Goal: Transaction & Acquisition: Purchase product/service

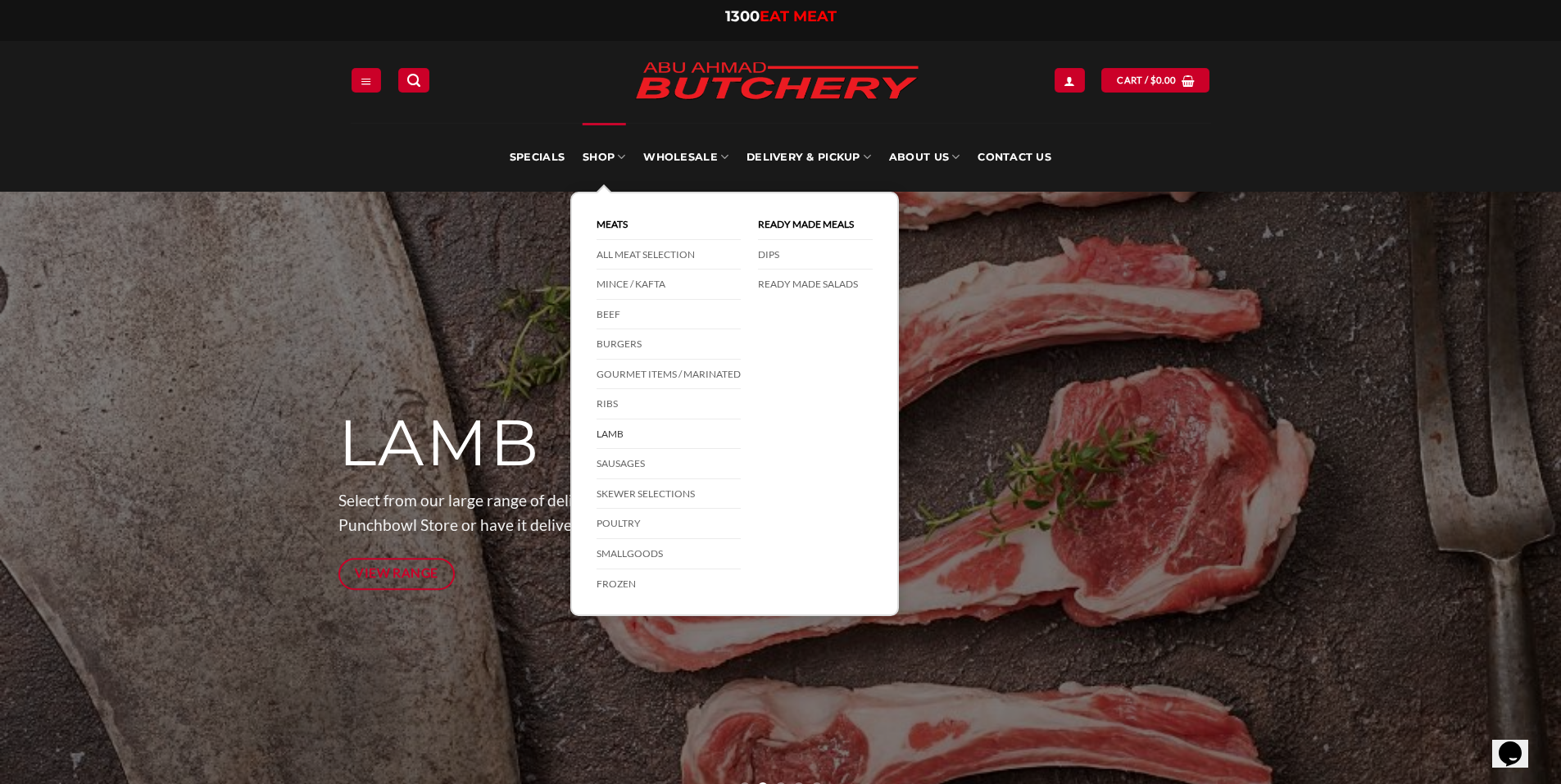
click at [616, 429] on link "Lamb" at bounding box center [669, 434] width 145 height 30
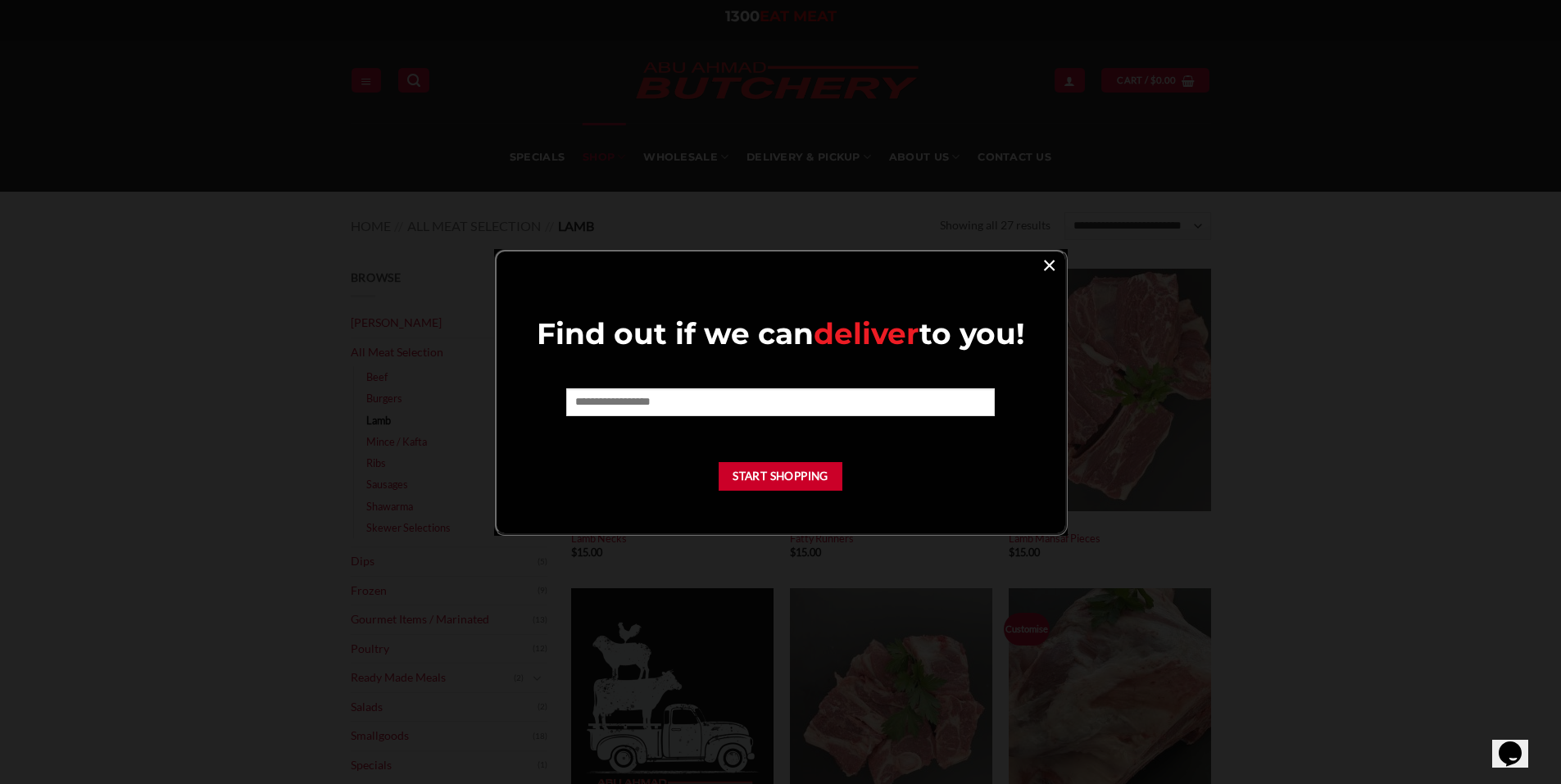
click at [1047, 266] on link "×" at bounding box center [1048, 264] width 24 height 22
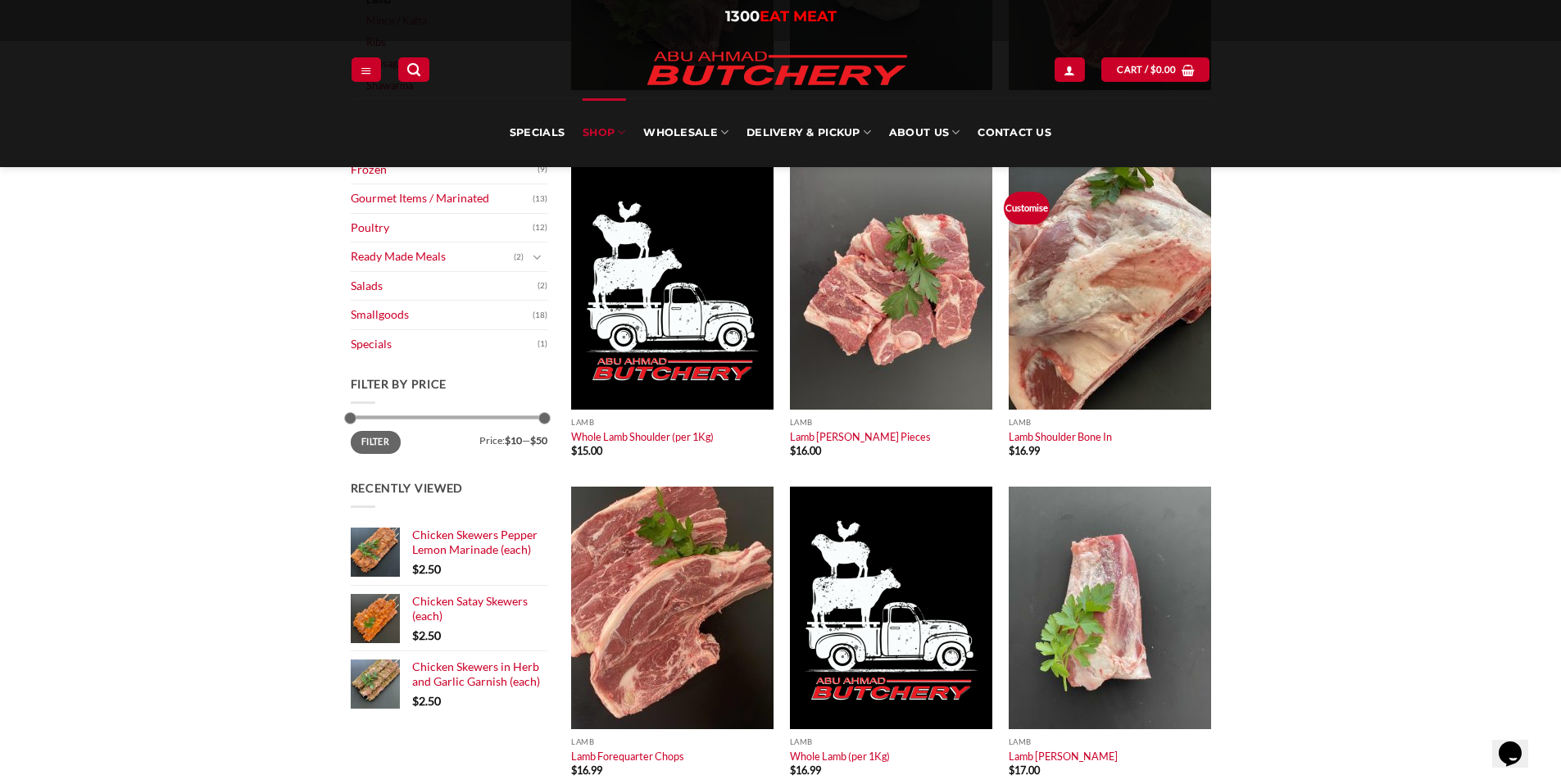
scroll to position [573, 0]
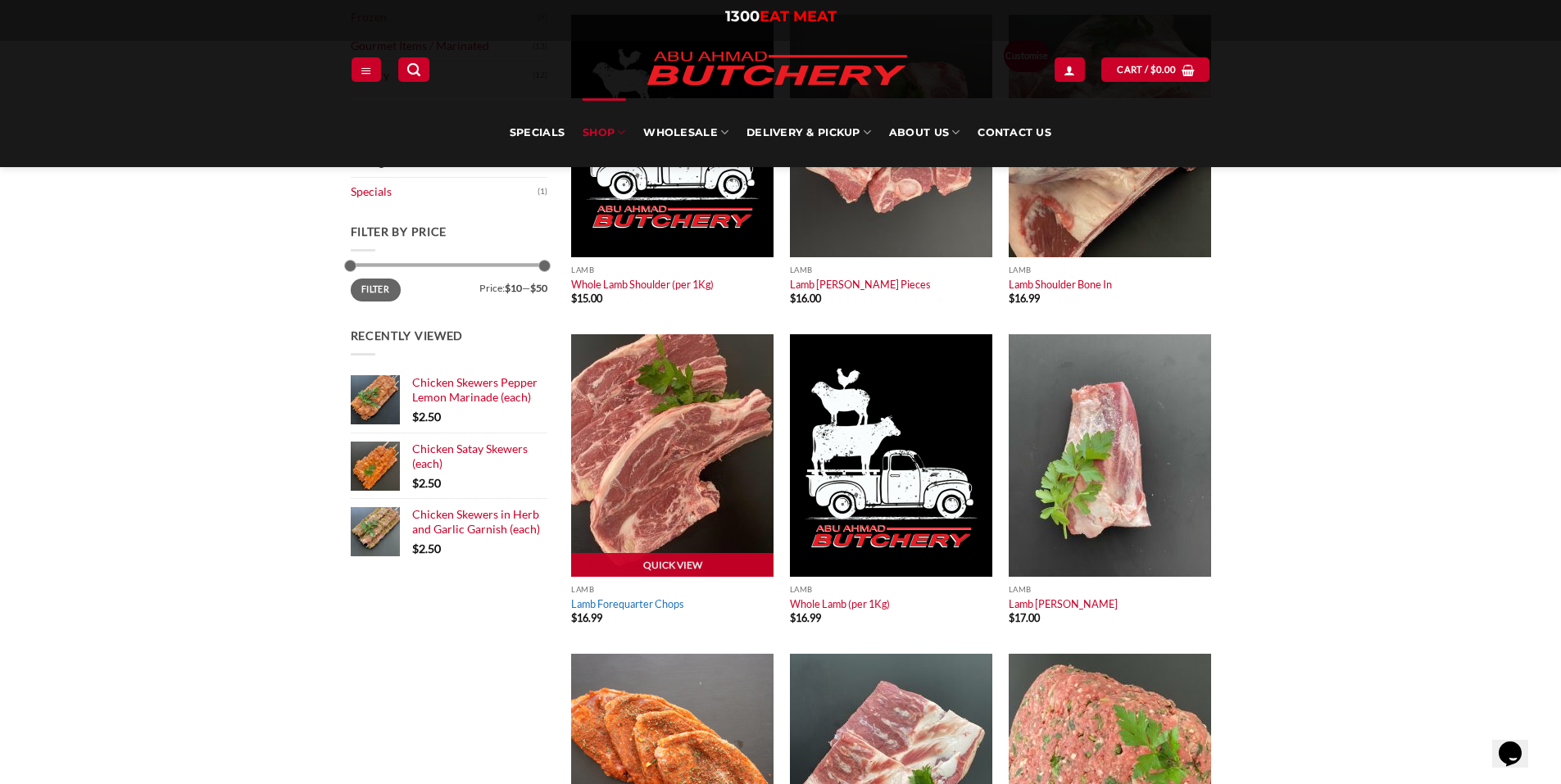
click at [652, 603] on link "Lamb Forequarter Chops" at bounding box center [628, 603] width 113 height 13
